Goal: Entertainment & Leisure: Consume media (video, audio)

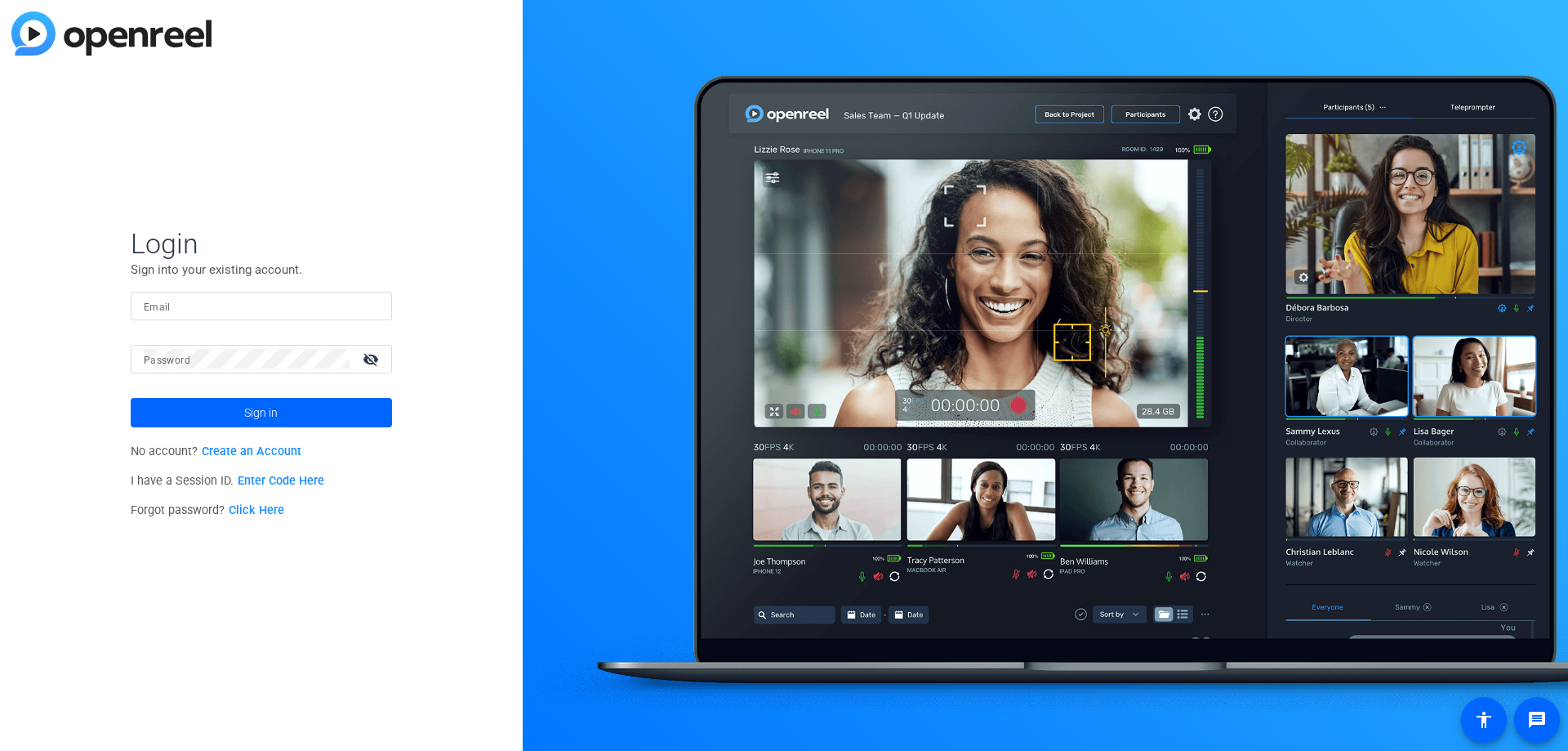
click at [166, 304] on mat-label "Email" at bounding box center [157, 307] width 27 height 11
click at [166, 304] on input "Email" at bounding box center [261, 305] width 236 height 19
click at [169, 305] on input "Email" at bounding box center [261, 305] width 236 height 19
click at [211, 305] on input "Email" at bounding box center [261, 305] width 236 height 19
click at [240, 315] on div "[PERSON_NAME].marinchick" at bounding box center [261, 305] width 236 height 28
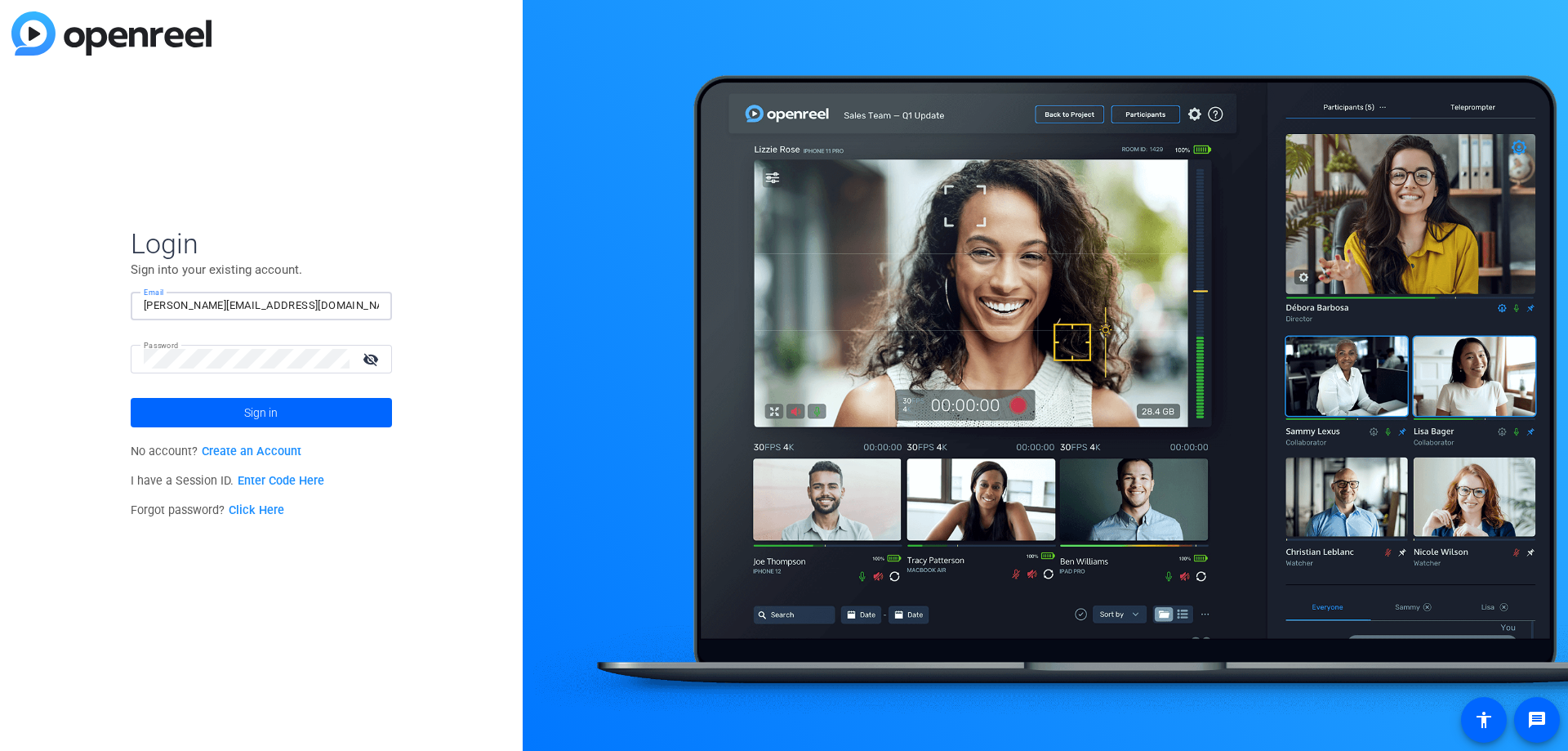
type input "[PERSON_NAME][EMAIL_ADDRESS][DOMAIN_NAME]"
click at [131, 398] on button "Sign in" at bounding box center [261, 413] width 261 height 29
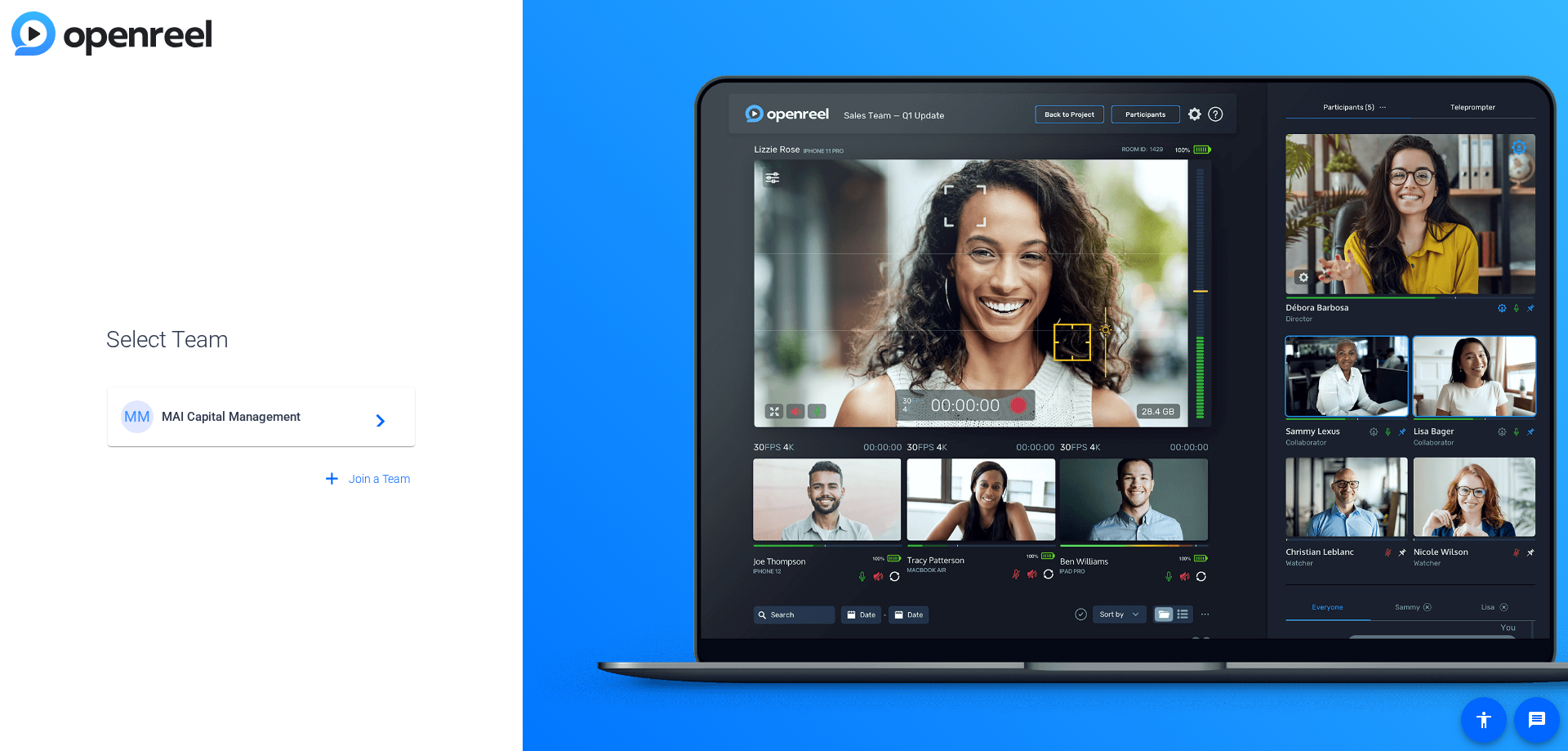
click at [258, 413] on span "MAI Capital Management" at bounding box center [263, 416] width 204 height 15
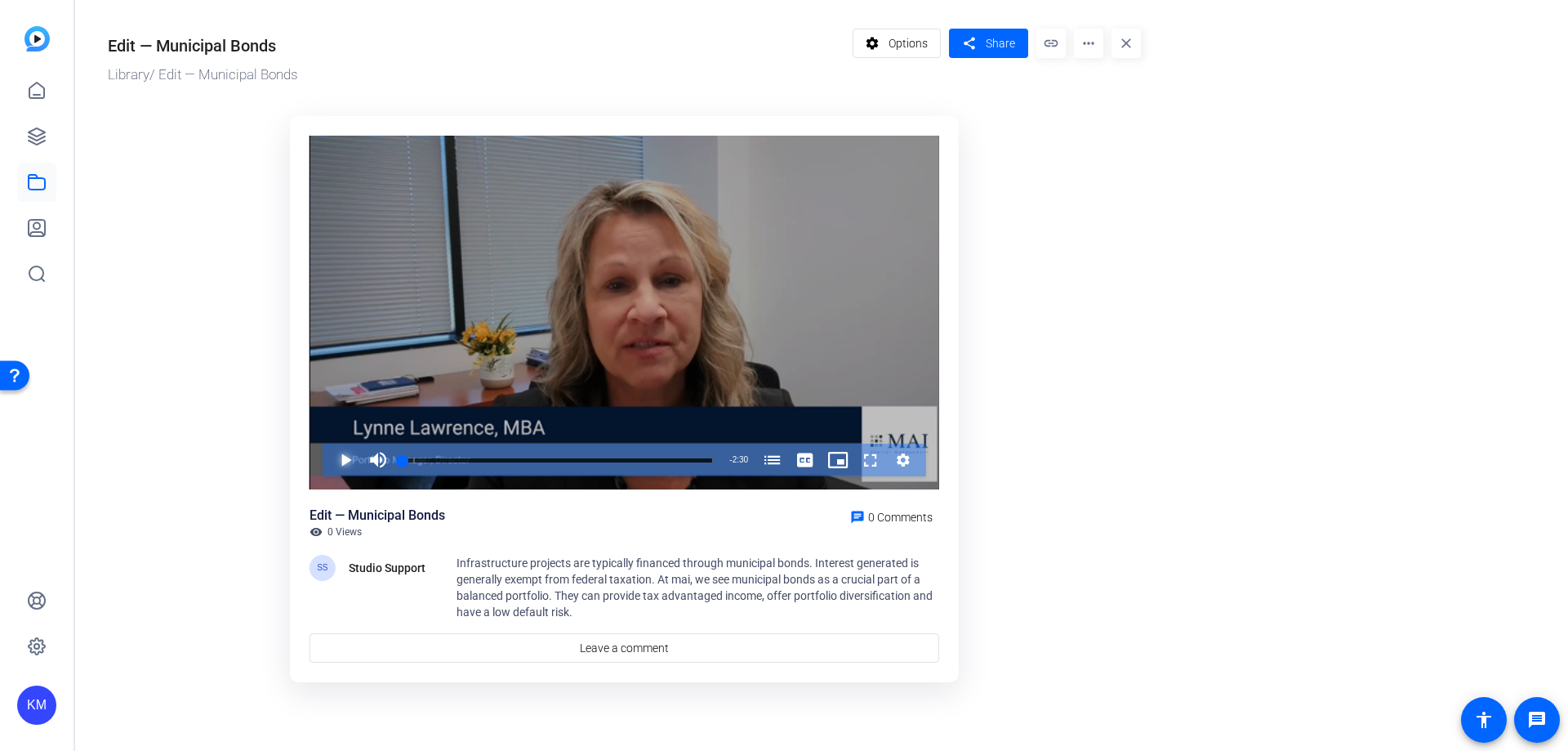
click at [329, 458] on span "Video Player" at bounding box center [329, 460] width 0 height 33
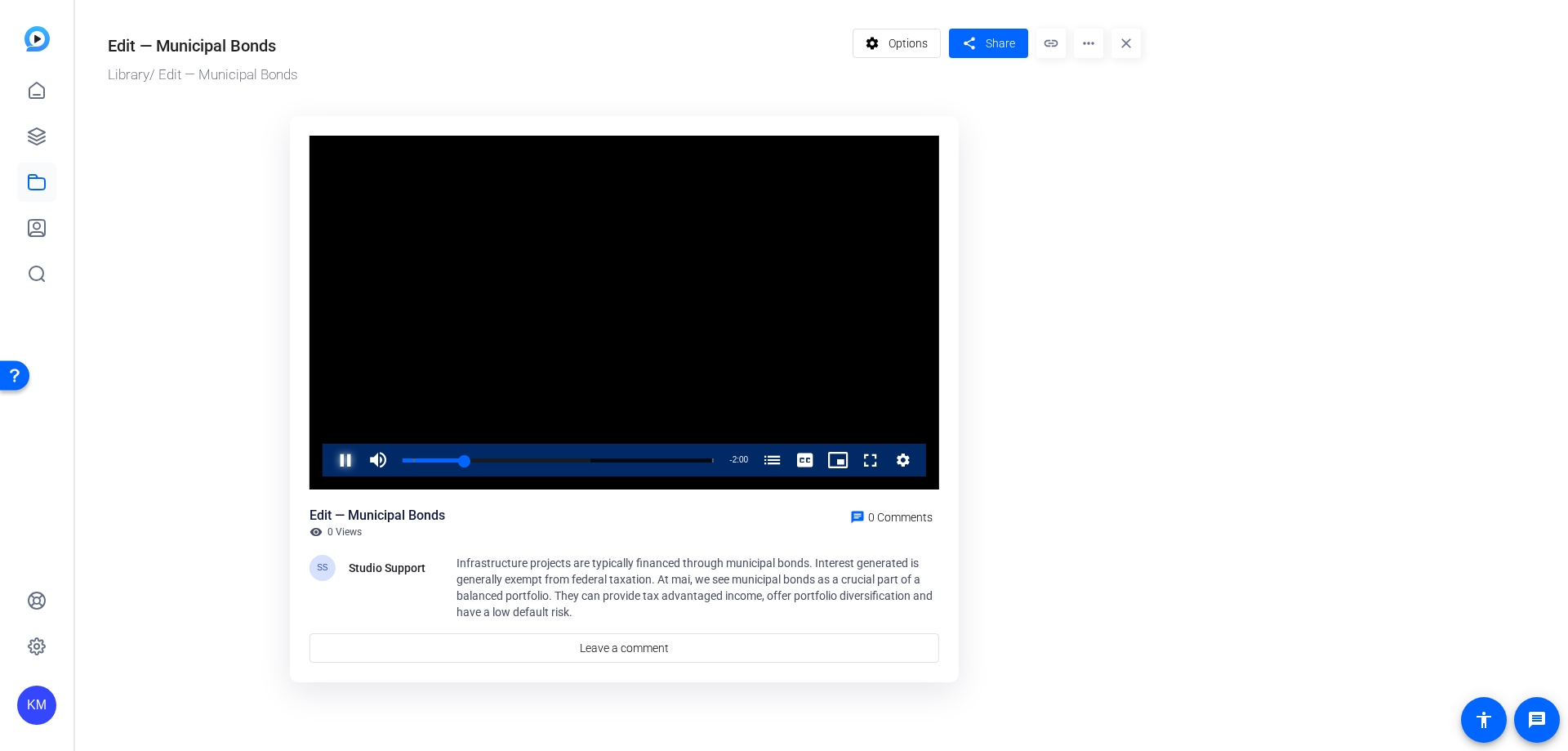
click at [329, 463] on span "Video Player" at bounding box center [329, 460] width 0 height 33
click at [329, 456] on span "Video Player" at bounding box center [329, 460] width 0 height 33
click at [1084, 51] on mat-icon "more_horiz" at bounding box center [1089, 43] width 29 height 29
click at [1086, 45] on div at bounding box center [784, 375] width 1568 height 751
click at [329, 456] on span "Video Player" at bounding box center [329, 460] width 0 height 33
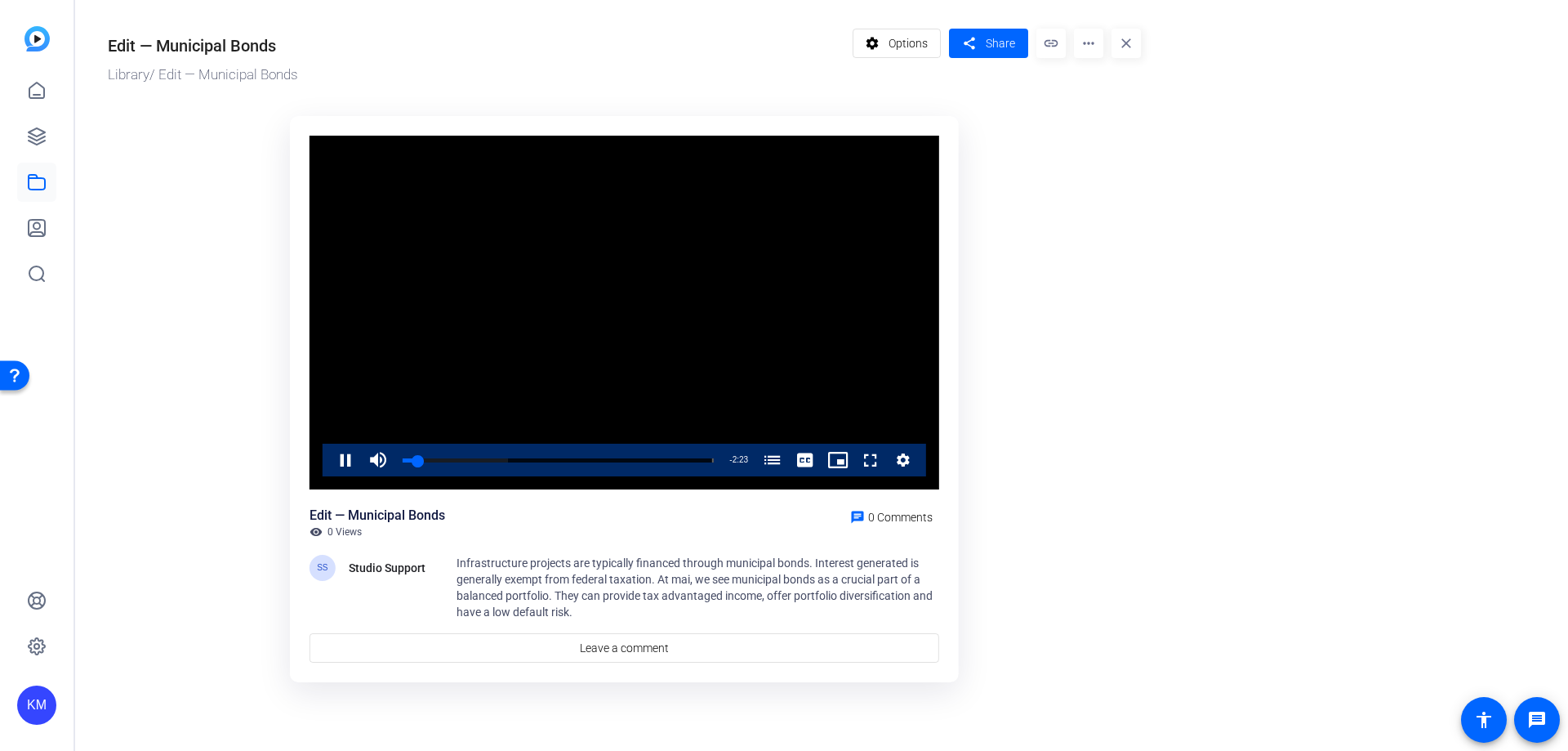
click at [588, 361] on video "Video Player" at bounding box center [624, 313] width 630 height 355
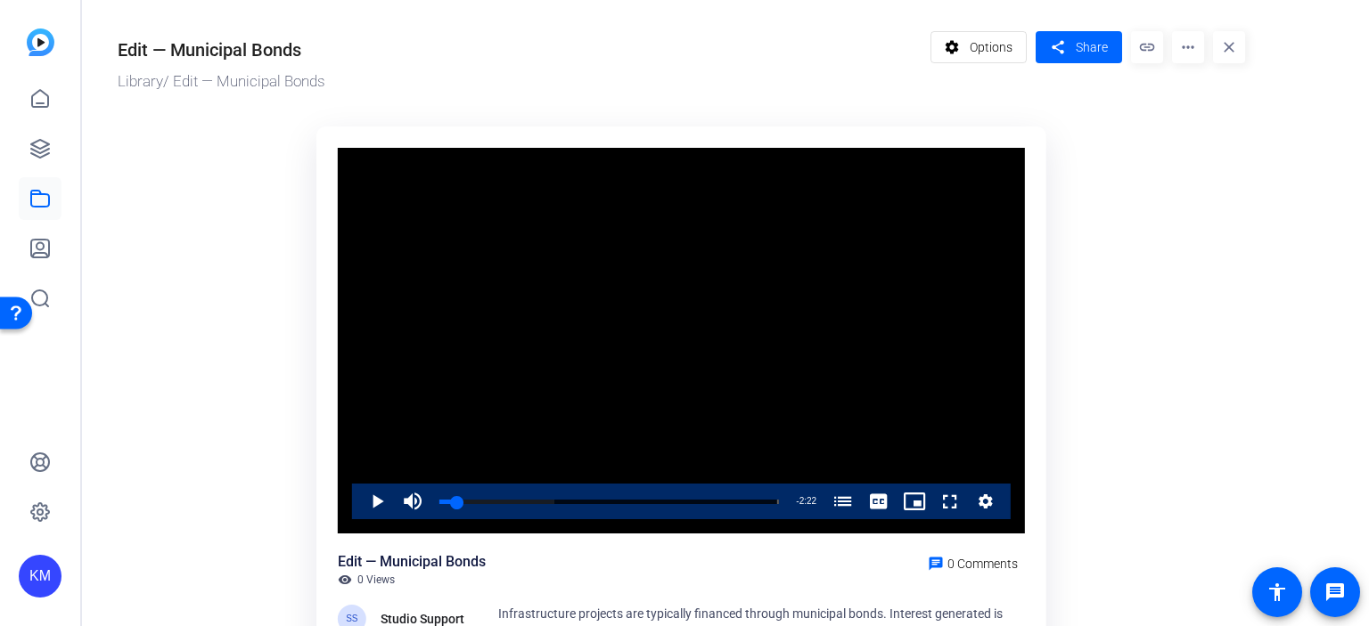
click at [1243, 364] on ktd-grid "Video Player is loading. Play Video Play Mute 22% Current Time 0:08 / Duration …" at bounding box center [681, 437] width 1127 height 642
